Goal: Task Accomplishment & Management: Use online tool/utility

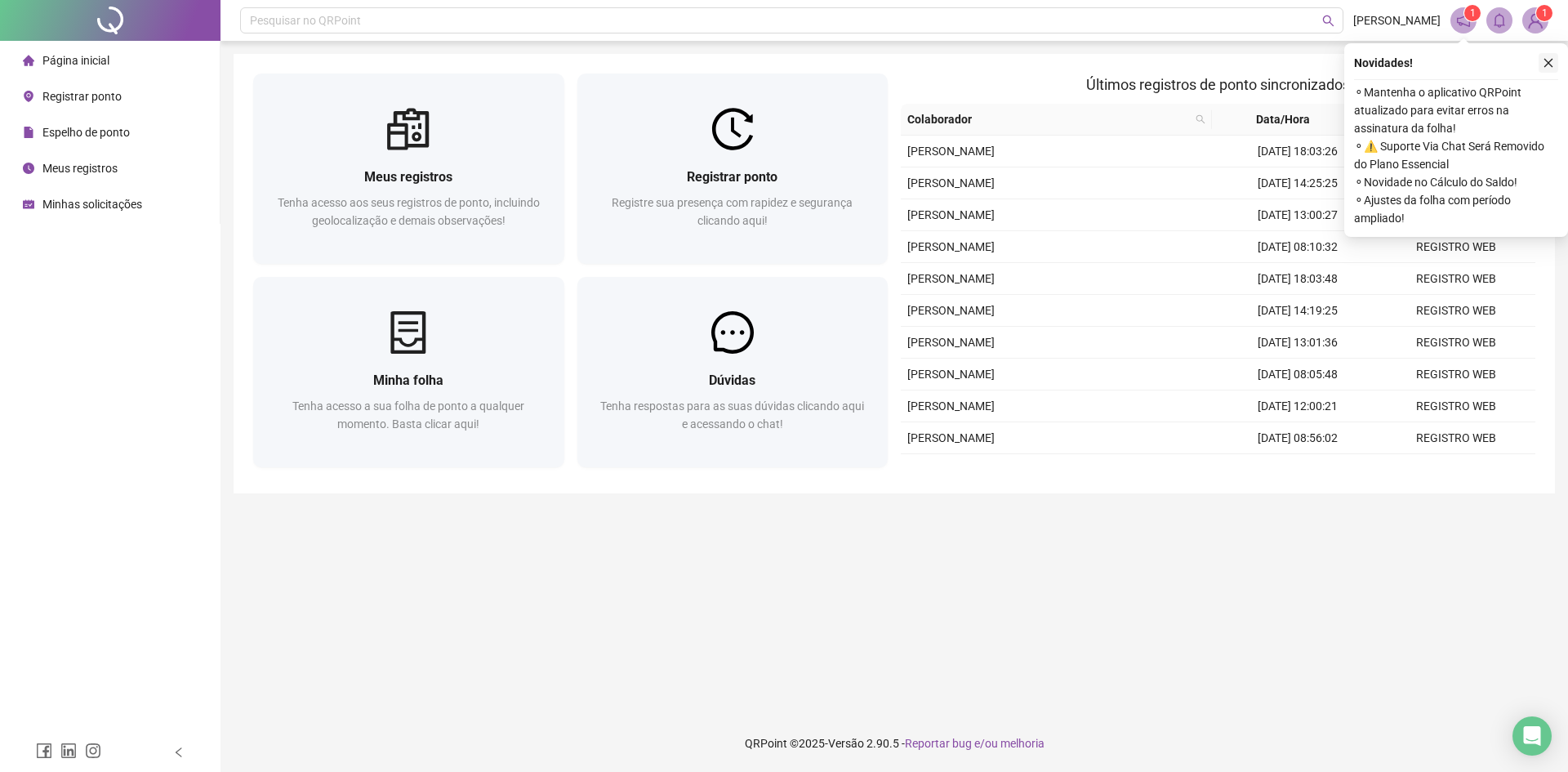
click at [1557, 72] on button "button" at bounding box center [1549, 63] width 20 height 20
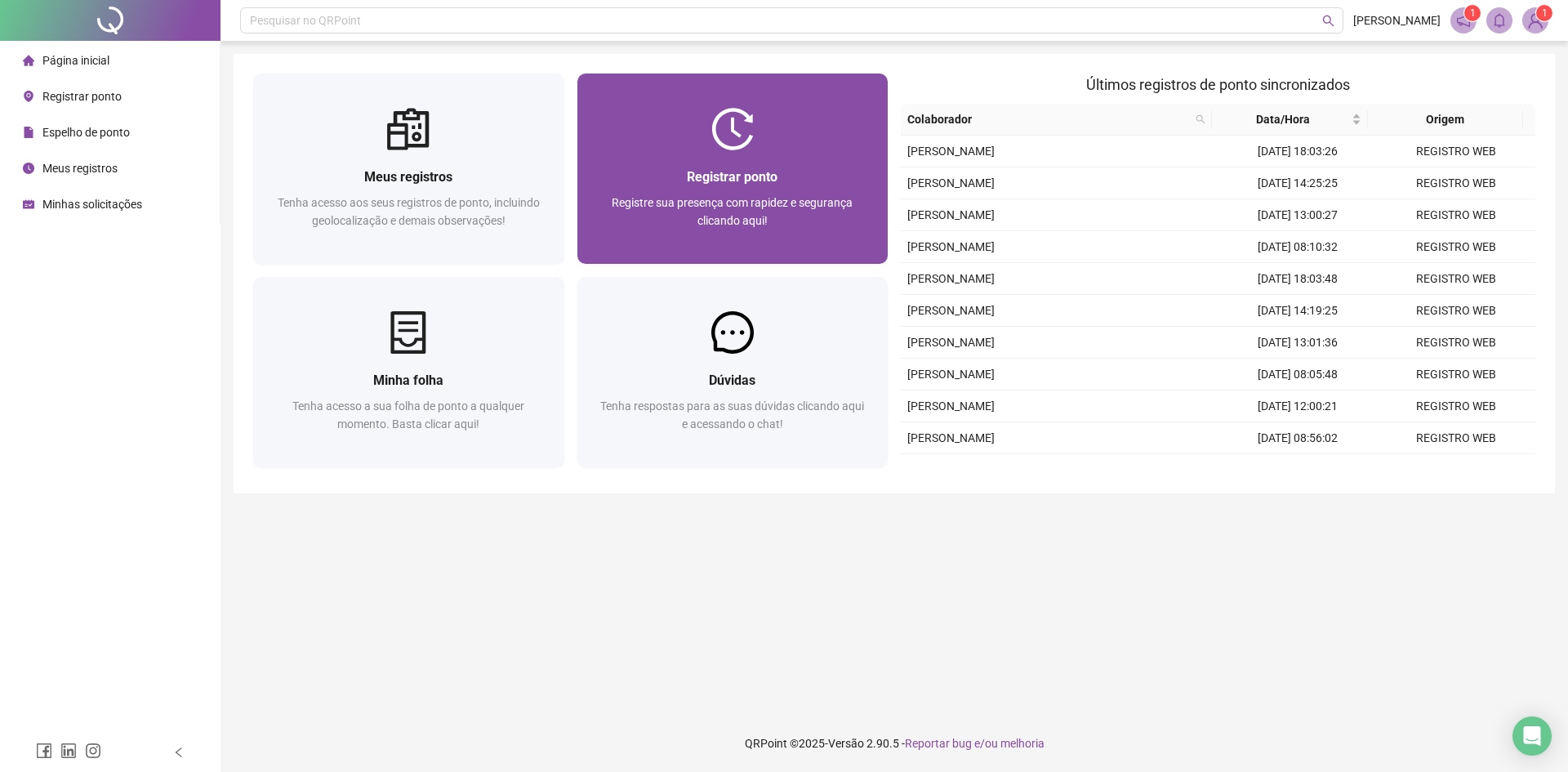
click at [785, 174] on div "Registrar ponto" at bounding box center [733, 177] width 272 height 21
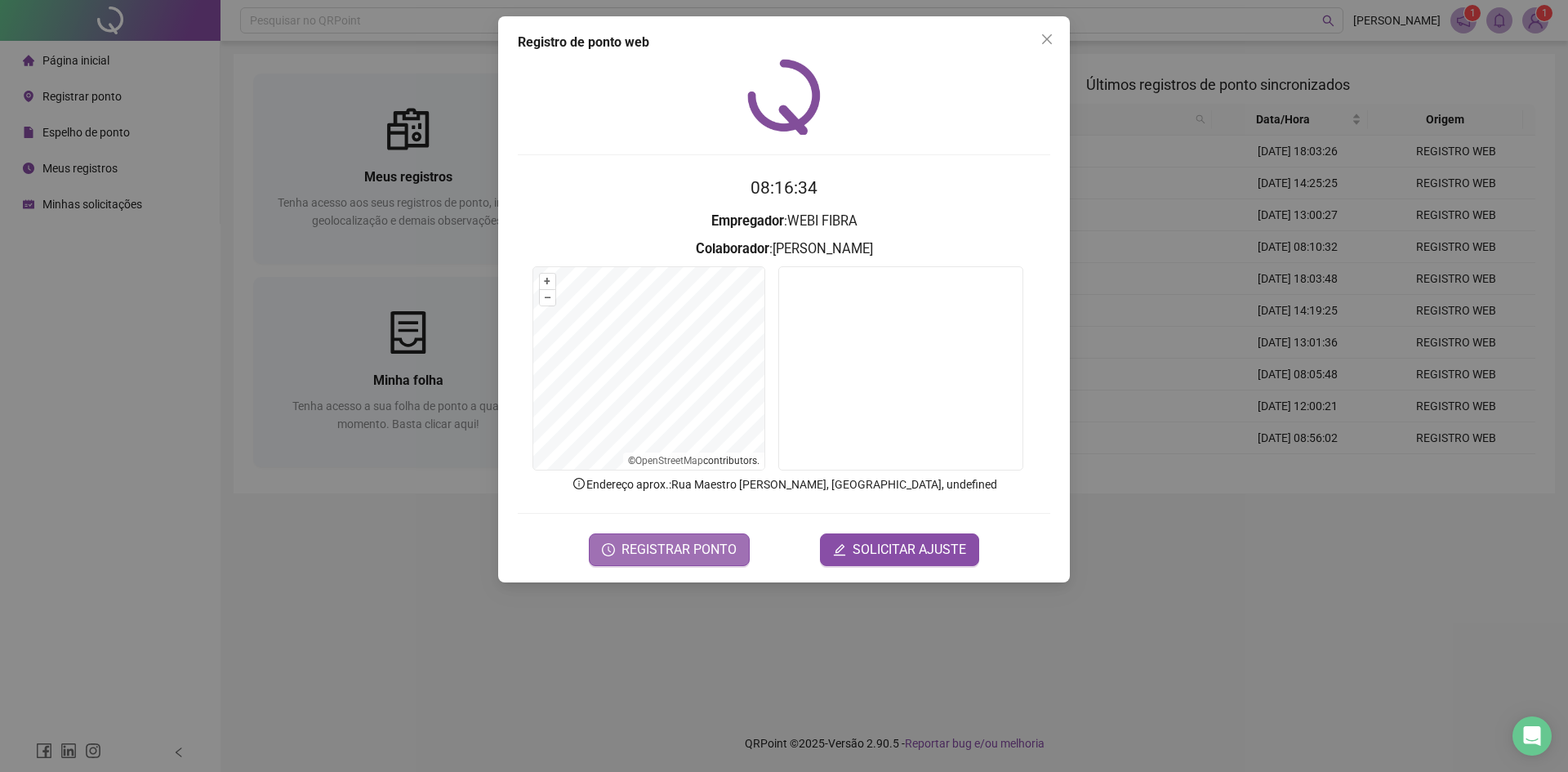
click at [675, 550] on span "REGISTRAR PONTO" at bounding box center [679, 551] width 115 height 20
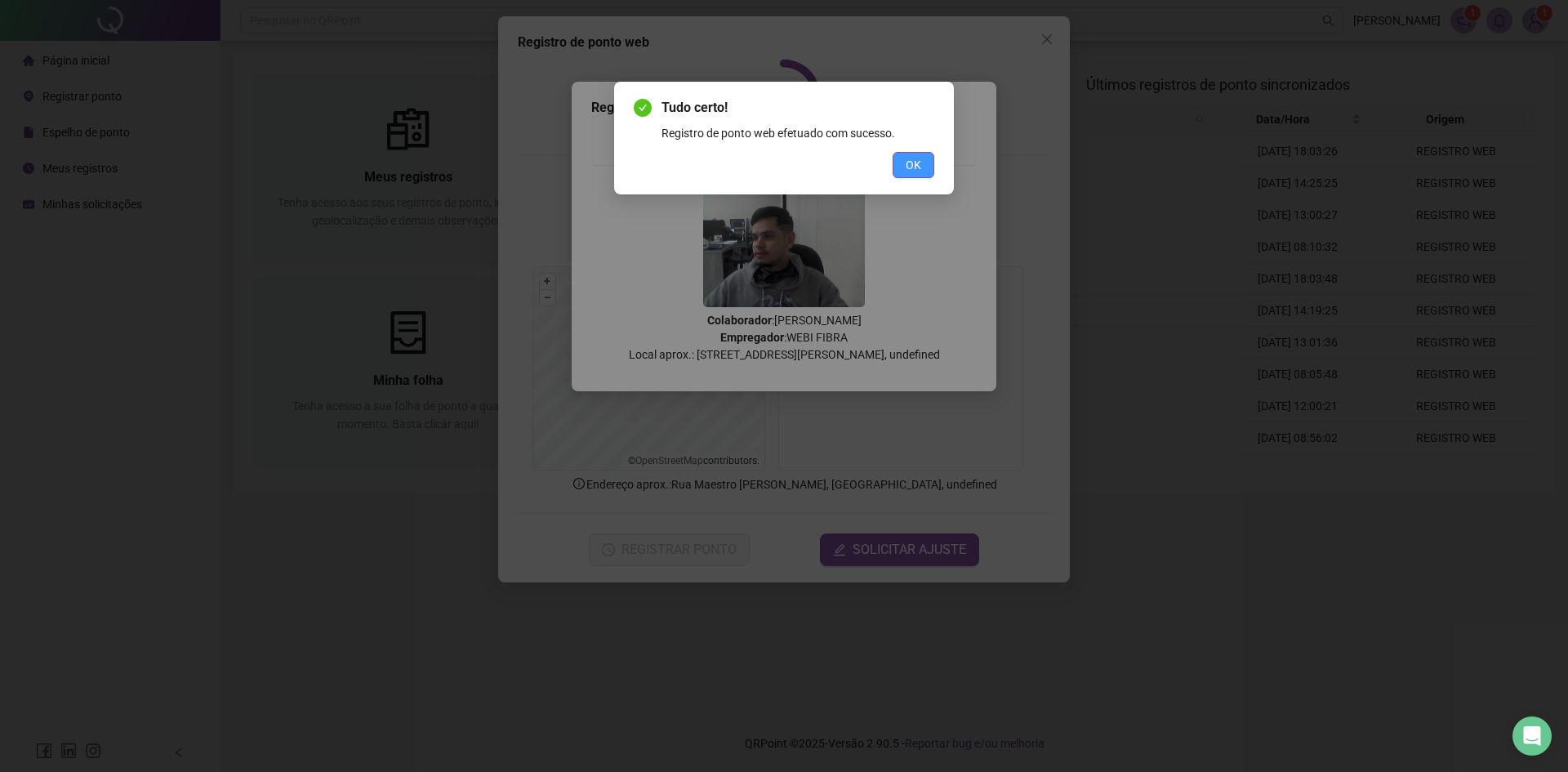
click at [898, 169] on button "OK" at bounding box center [913, 165] width 41 height 27
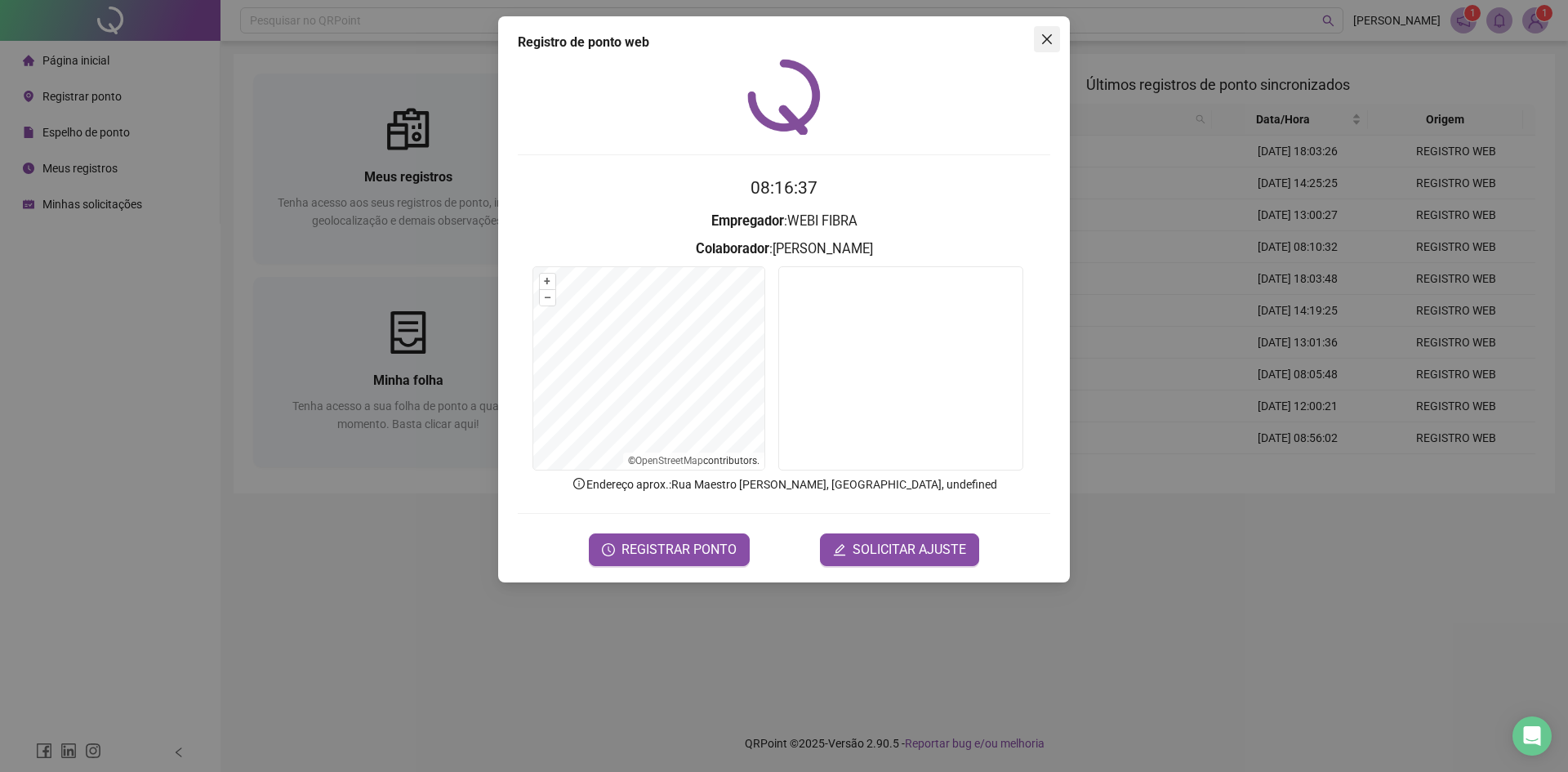
click at [1045, 29] on button "Close" at bounding box center [1048, 40] width 27 height 27
